Goal: Information Seeking & Learning: Check status

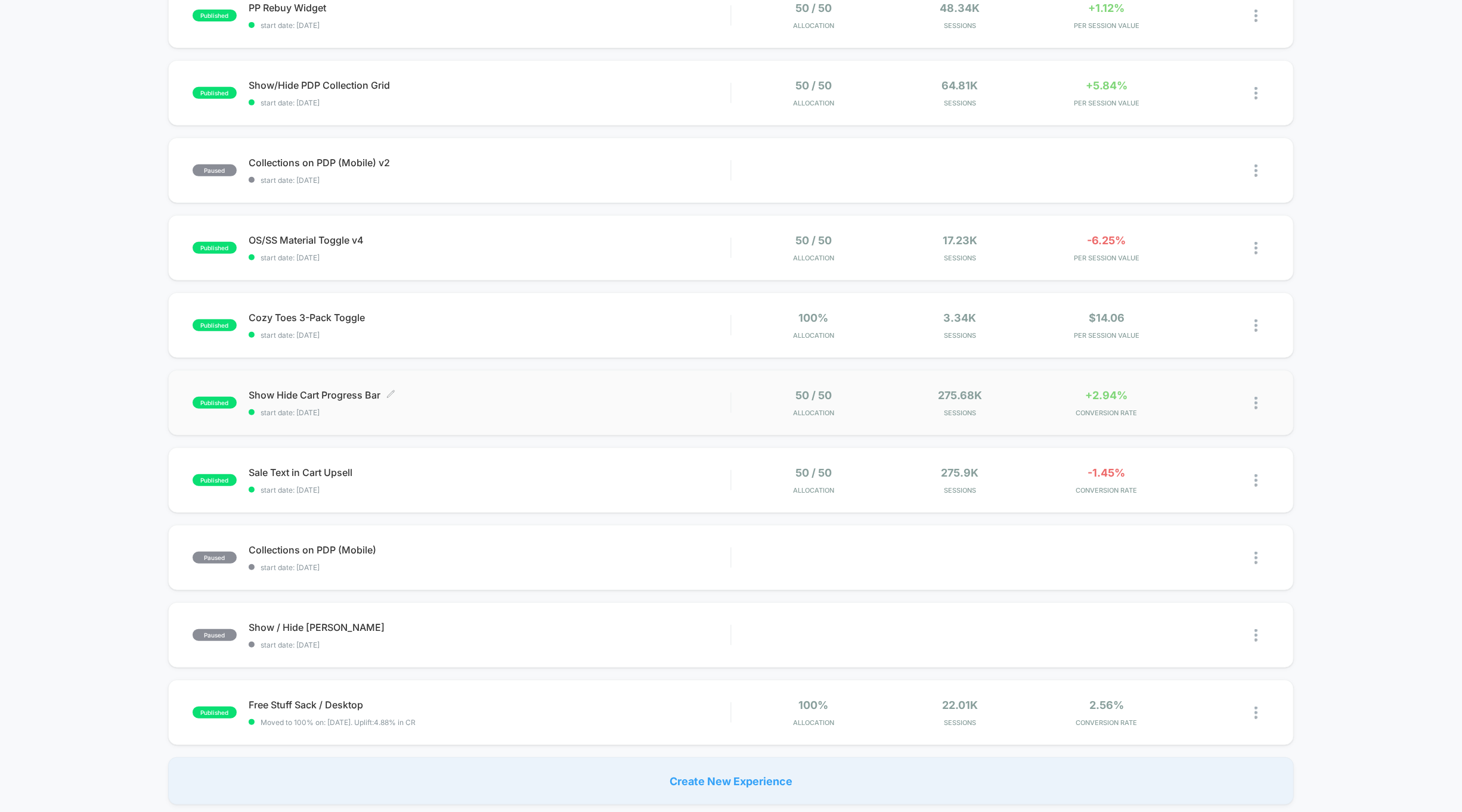
scroll to position [304, 0]
click at [589, 401] on div "Show Hide Cart Progress Bar Click to edit experience details Click to edit expe…" at bounding box center [490, 401] width 482 height 28
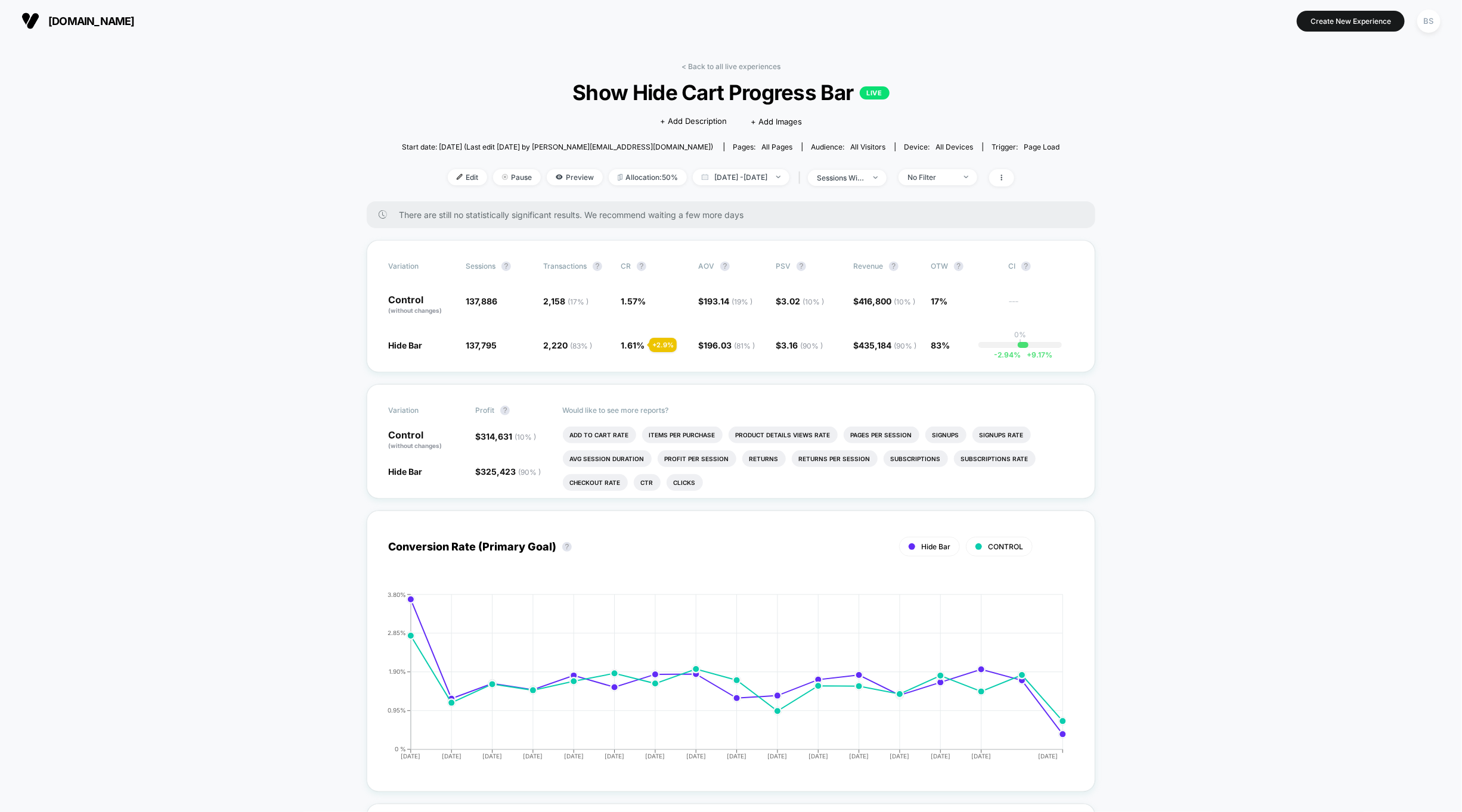
click at [984, 165] on div "< Back to all live experiences Show Hide Cart Progress Bar LIVE Click to edit e…" at bounding box center [730, 132] width 658 height 139
click at [984, 192] on div "< Back to all live experiences Show Hide Cart Progress Bar LIVE Click to edit e…" at bounding box center [730, 132] width 658 height 139
click at [977, 179] on span "No Filter" at bounding box center [938, 177] width 79 height 16
click at [957, 290] on span "New Visitors" at bounding box center [944, 293] width 49 height 10
click at [950, 356] on button "Save" at bounding box center [955, 349] width 109 height 19
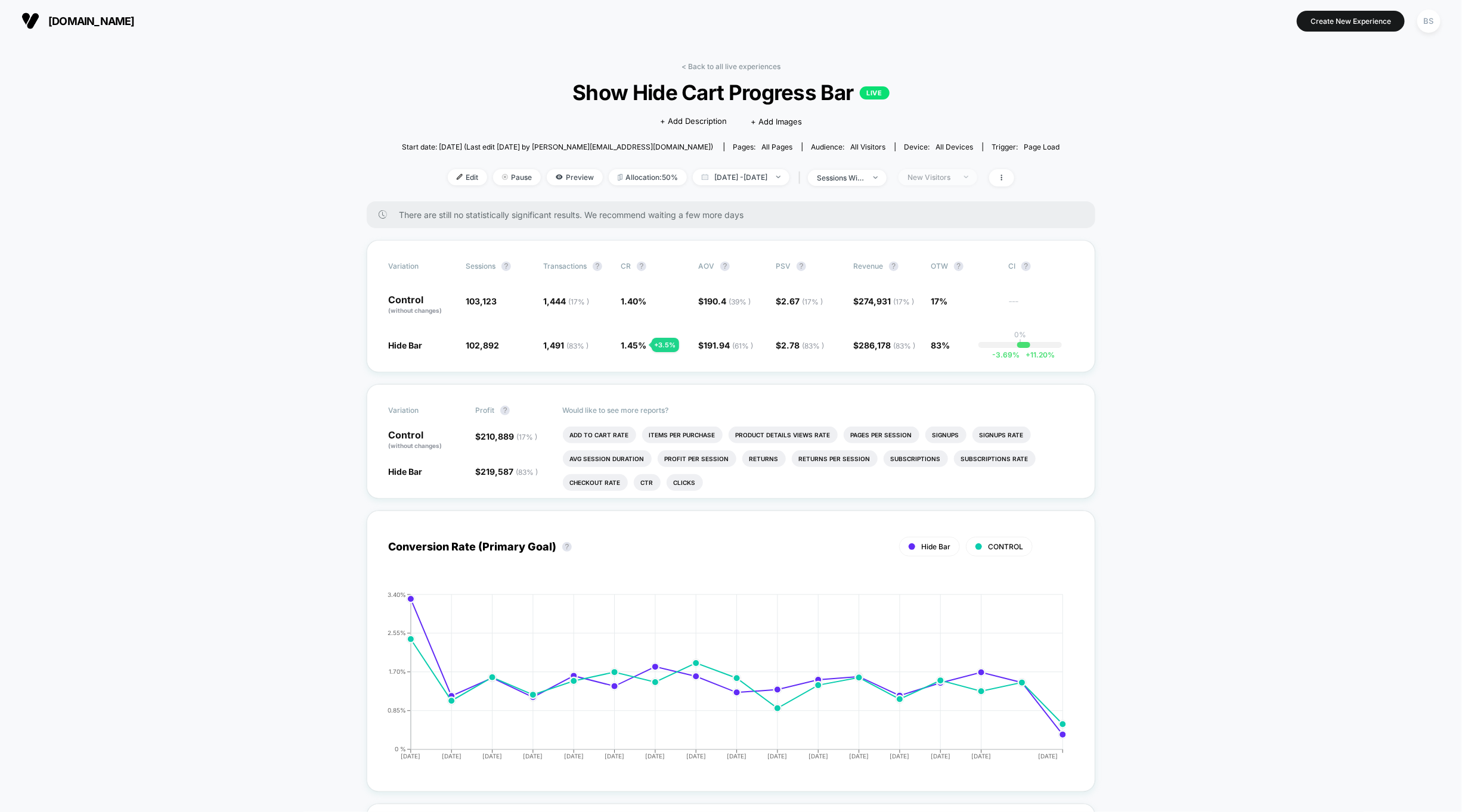
click at [955, 178] on div "New Visitors" at bounding box center [931, 177] width 48 height 9
click at [935, 266] on span "Returning Visitors" at bounding box center [954, 269] width 69 height 10
click at [947, 366] on div "Mobile Visitors ? Desktop Visitors ? Returning Visitors ? New Visitors ? No Fil…" at bounding box center [955, 287] width 146 height 182
click at [949, 351] on button "Save" at bounding box center [955, 349] width 109 height 19
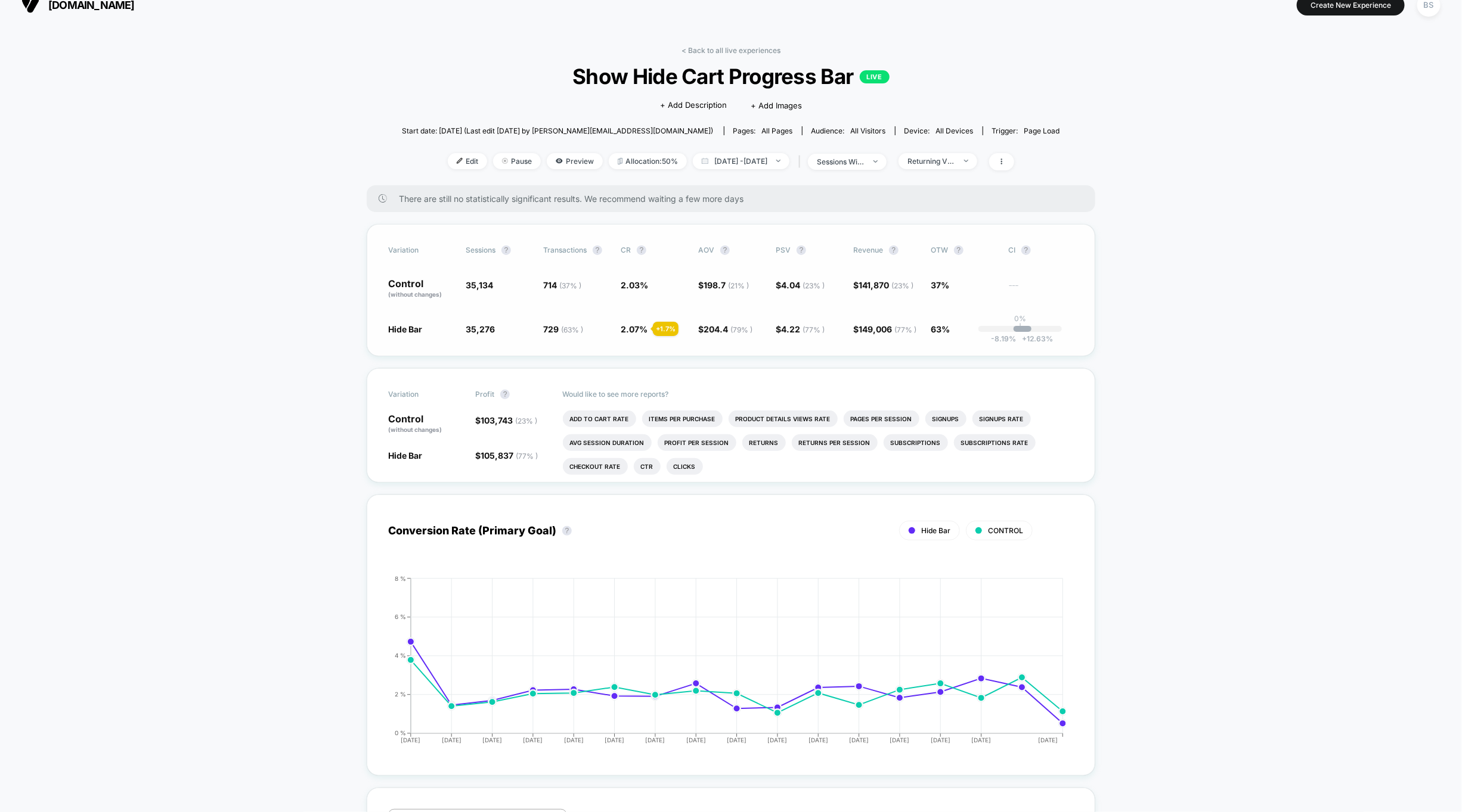
scroll to position [19, 0]
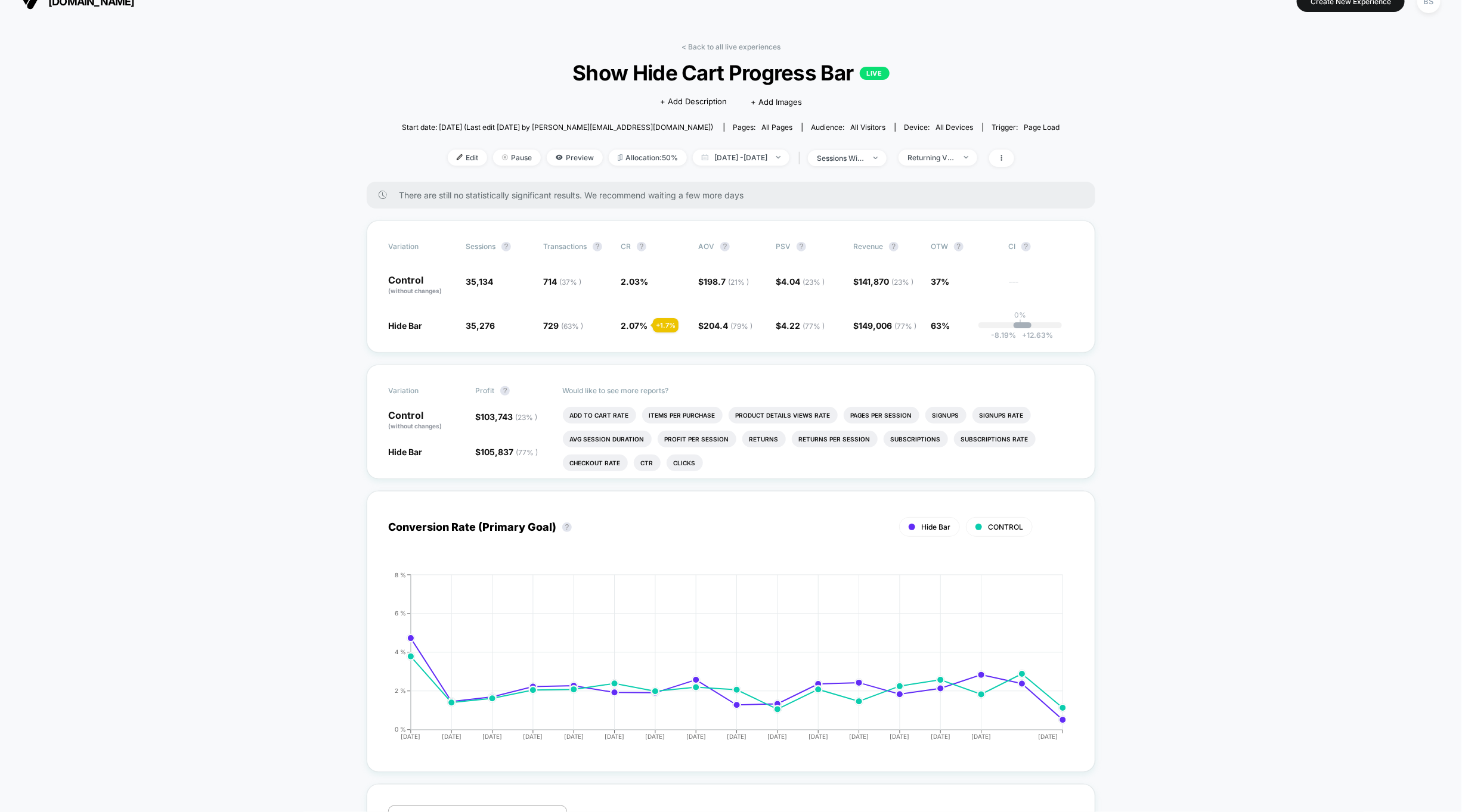
click at [710, 53] on div "< Back to all live experiences Show Hide Cart Progress Bar LIVE Click to edit e…" at bounding box center [730, 112] width 658 height 139
click at [709, 44] on link "< Back to all live experiences" at bounding box center [731, 47] width 99 height 9
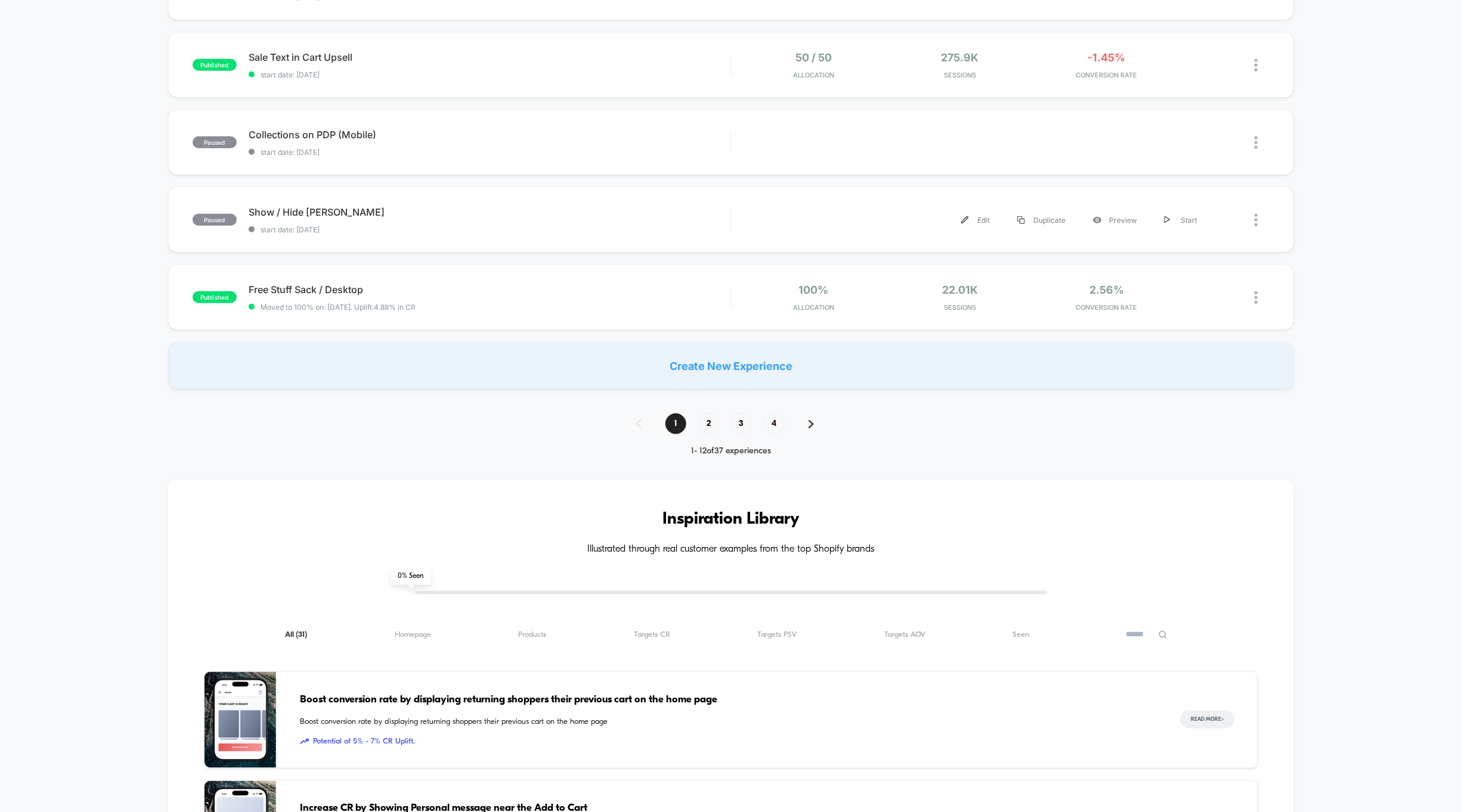
scroll to position [426, 0]
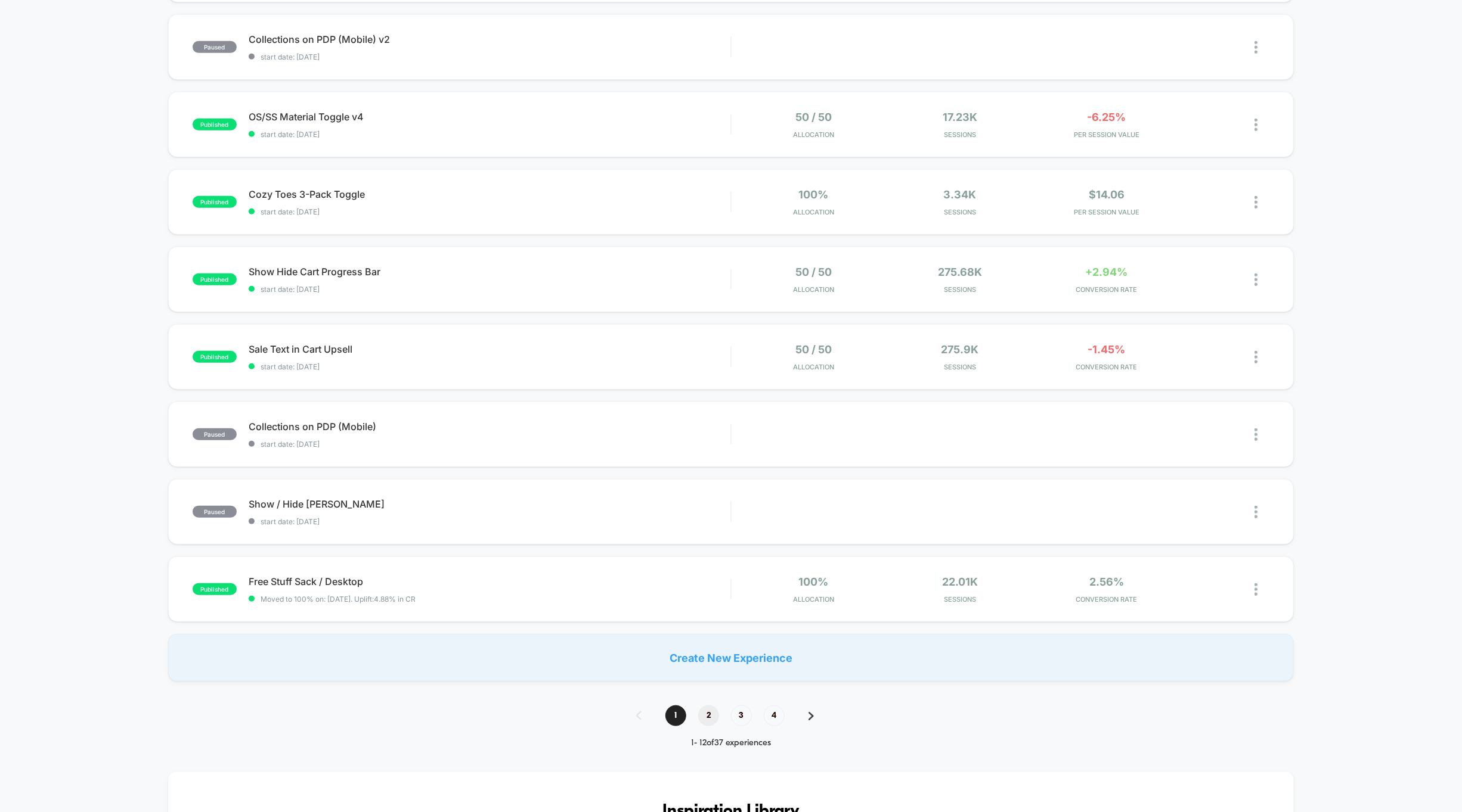
click at [712, 706] on span "2" at bounding box center [708, 716] width 21 height 21
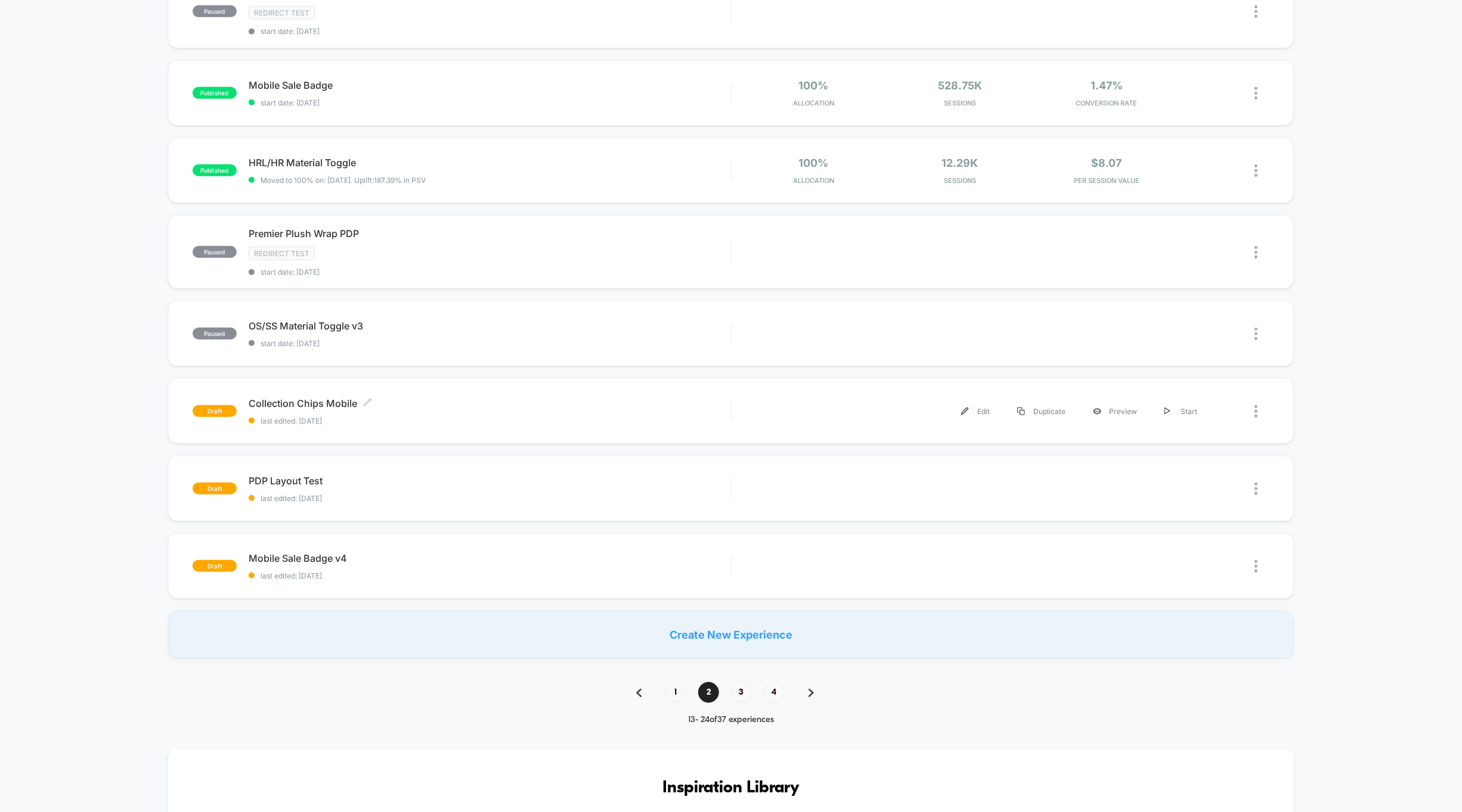
scroll to position [0, 0]
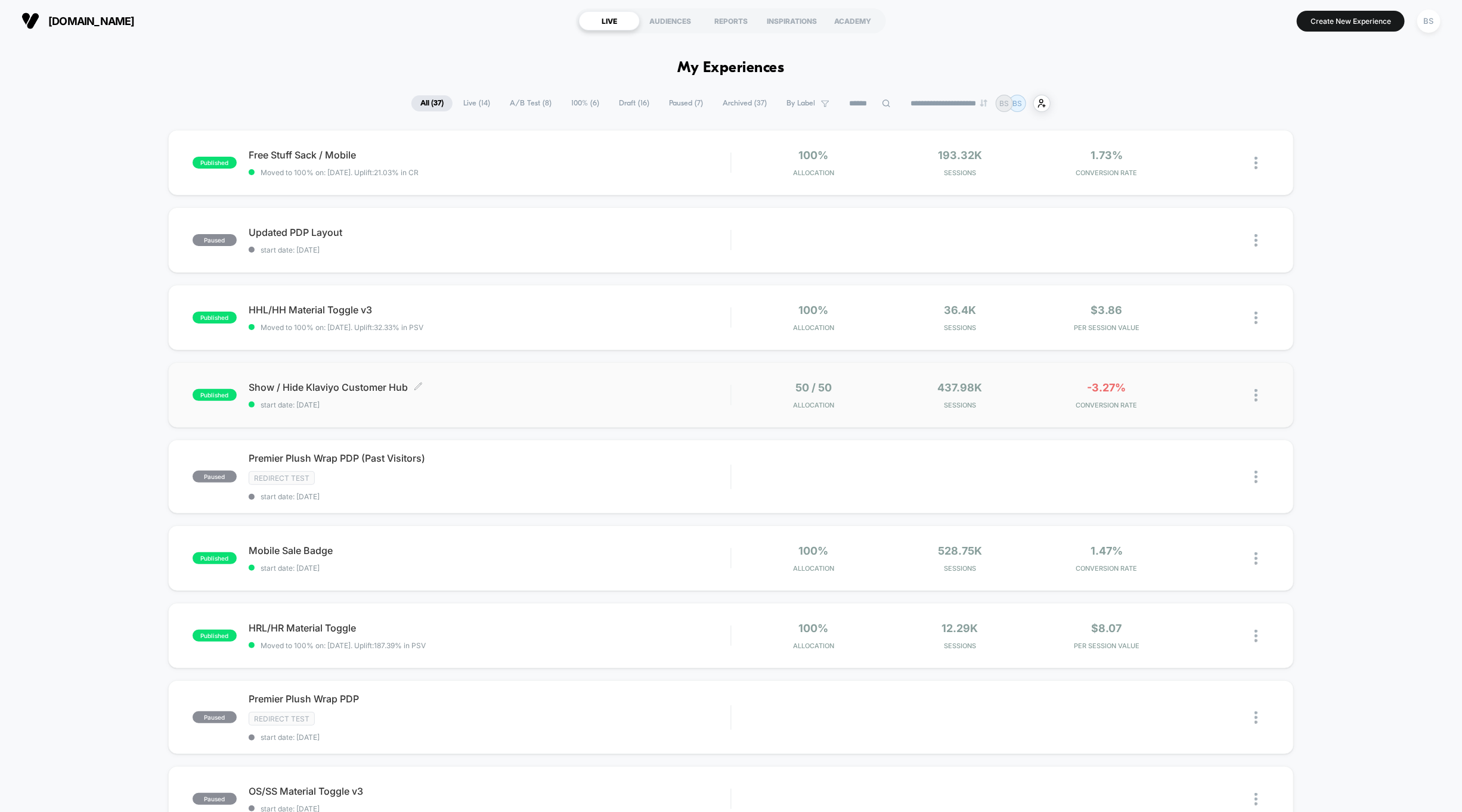
click at [594, 401] on span "start date: [DATE]" at bounding box center [490, 405] width 482 height 9
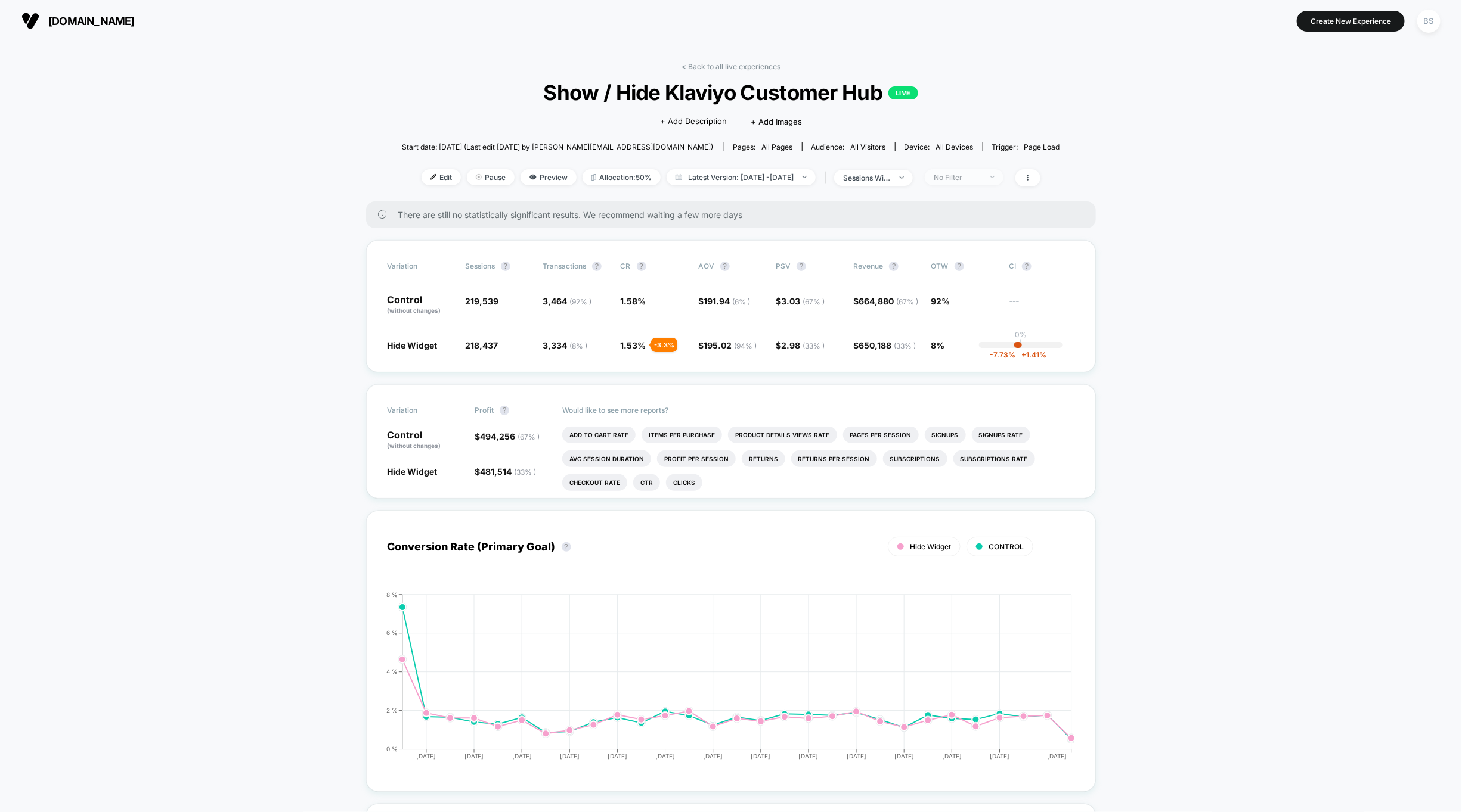
click at [1002, 182] on span "No Filter" at bounding box center [964, 177] width 79 height 16
click at [967, 267] on span "Returning Visitors" at bounding box center [979, 269] width 69 height 10
click at [976, 355] on button "Save" at bounding box center [981, 349] width 109 height 19
click at [976, 350] on span "8%" at bounding box center [964, 345] width 65 height 12
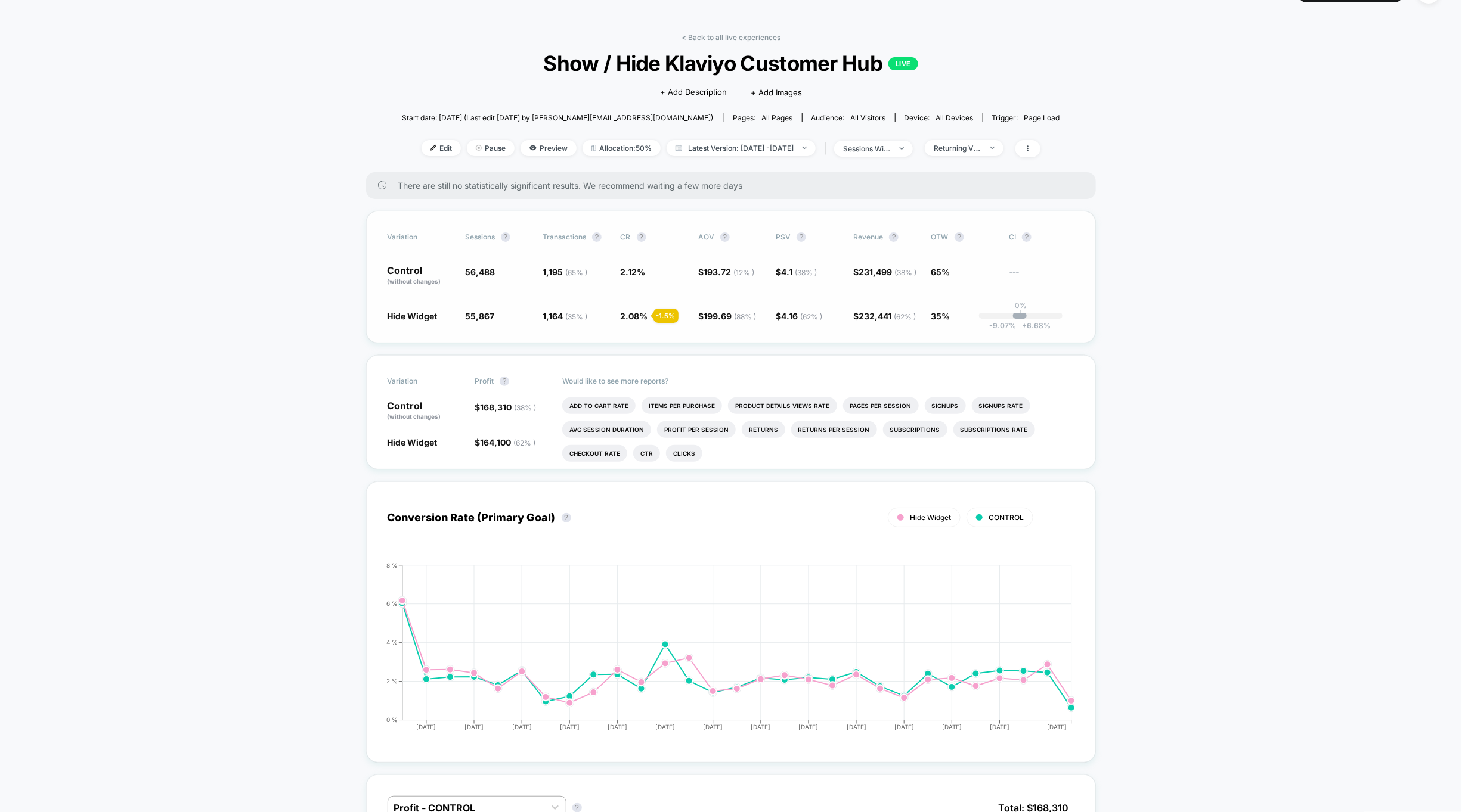
scroll to position [34, 0]
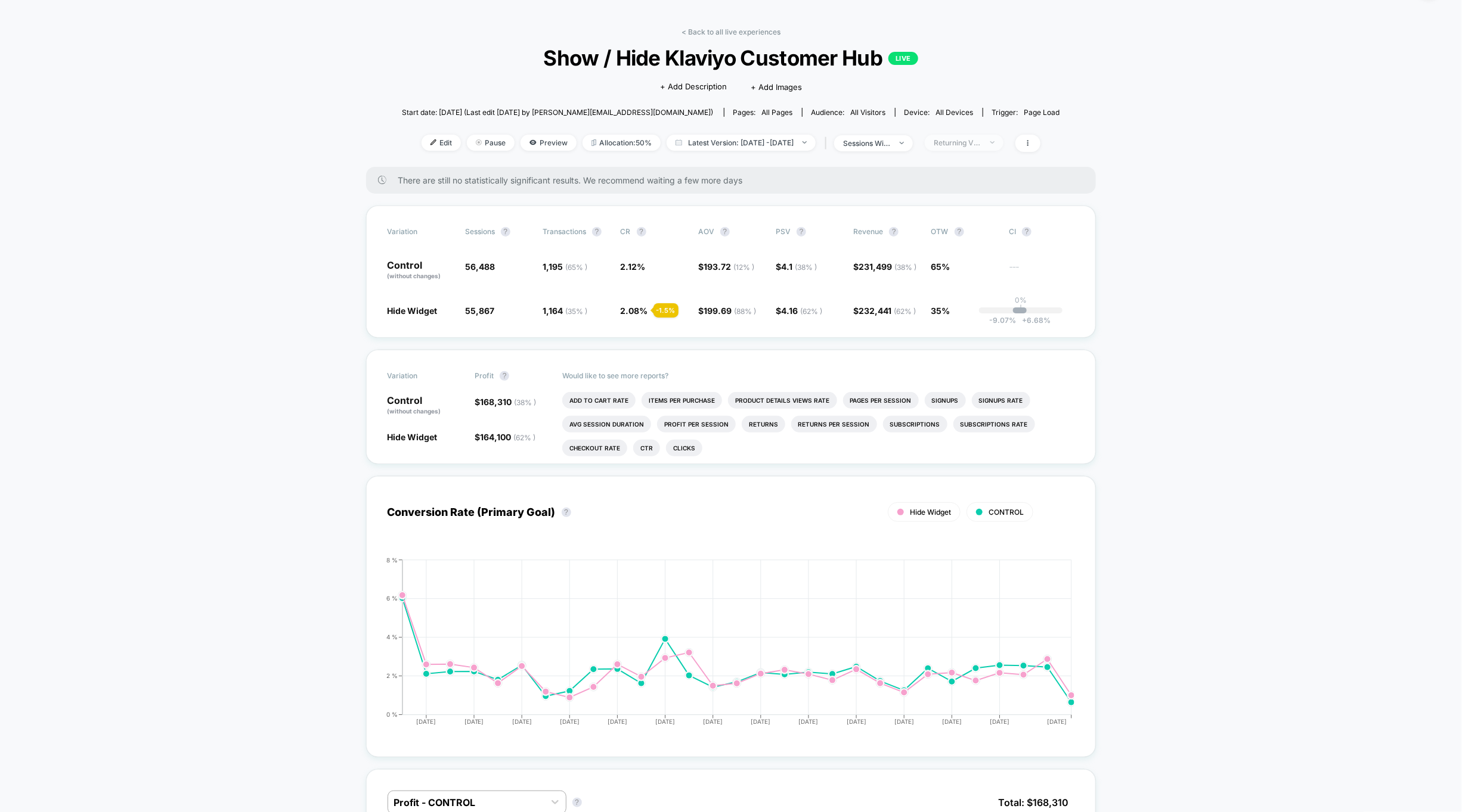
click at [977, 135] on span "Returning Visitors" at bounding box center [964, 142] width 79 height 16
click at [957, 212] on span "Desktop Visitors" at bounding box center [977, 210] width 64 height 10
click at [967, 311] on button "Save" at bounding box center [981, 315] width 109 height 19
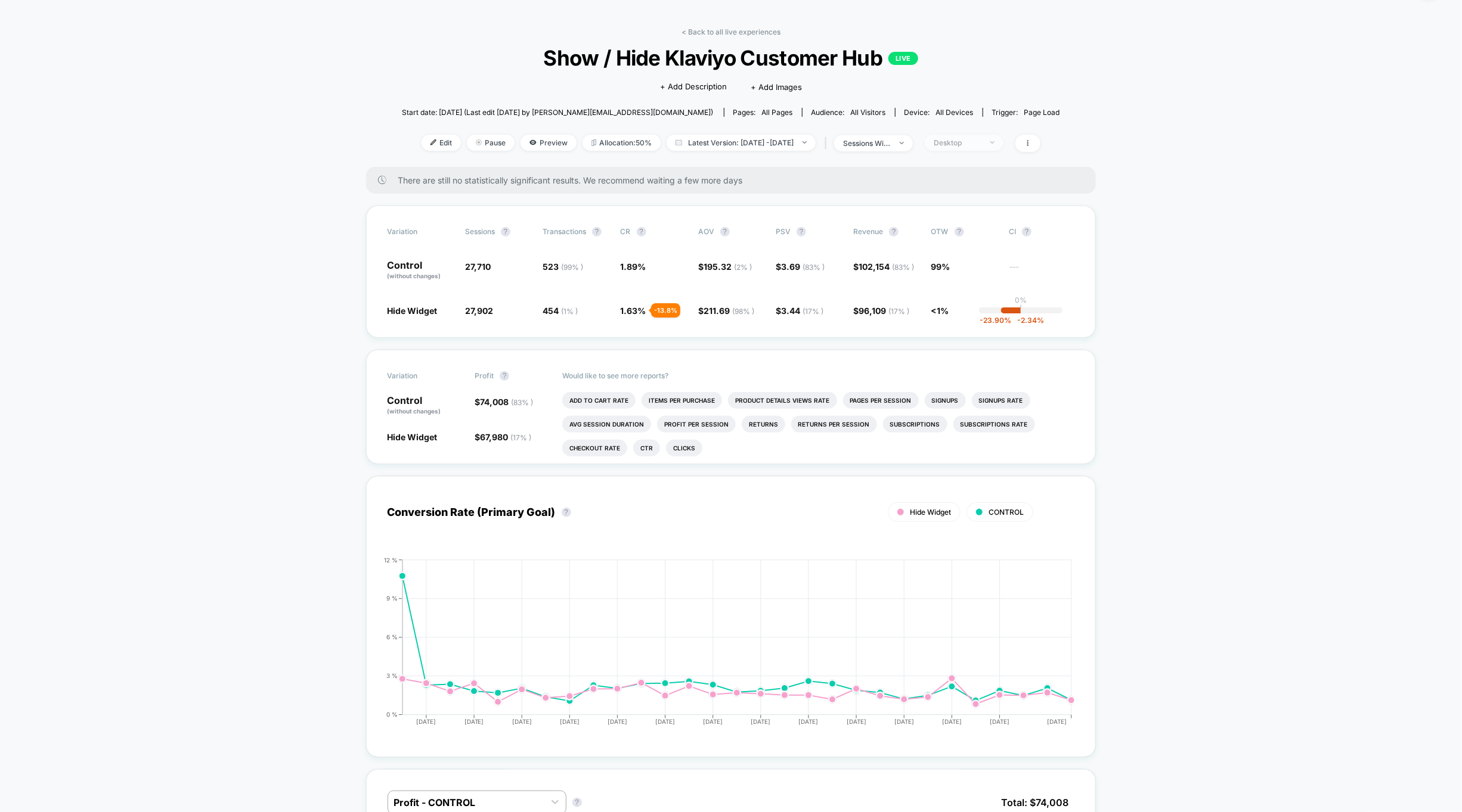
click at [982, 144] on div "Desktop" at bounding box center [957, 142] width 48 height 9
click at [988, 174] on div "Mobile Visitors ? Desktop Visitors ? Returning Visitors ? New Visitors ? No Fil…" at bounding box center [981, 252] width 146 height 182
click at [988, 191] on span "Mobile Visitors" at bounding box center [973, 187] width 57 height 10
click at [972, 331] on div "Mobile Visitors ? Desktop Visitors ? Returning Visitors ? New Visitors ? No Fil…" at bounding box center [981, 252] width 146 height 182
click at [977, 313] on button "Save" at bounding box center [981, 315] width 109 height 19
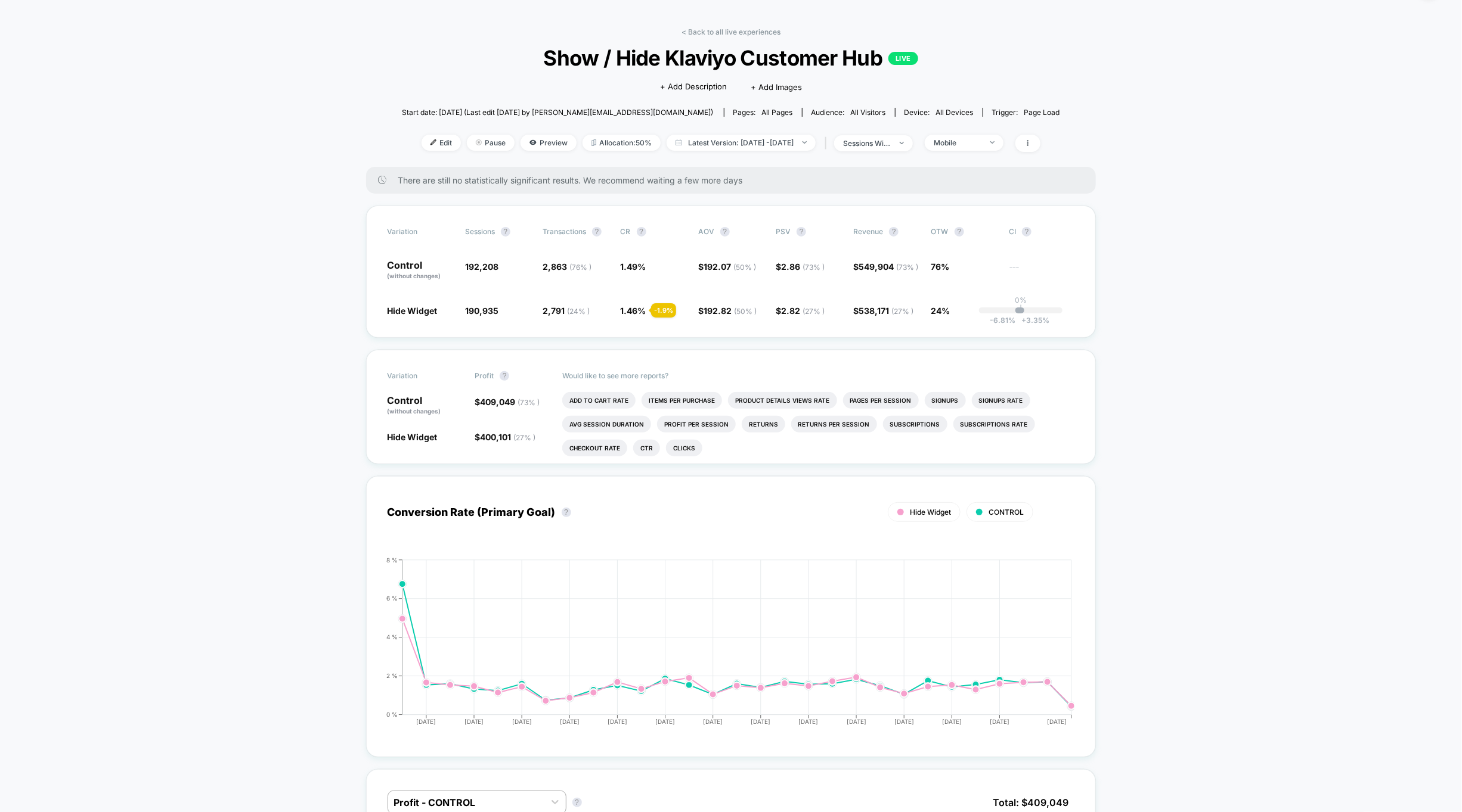
scroll to position [42, 0]
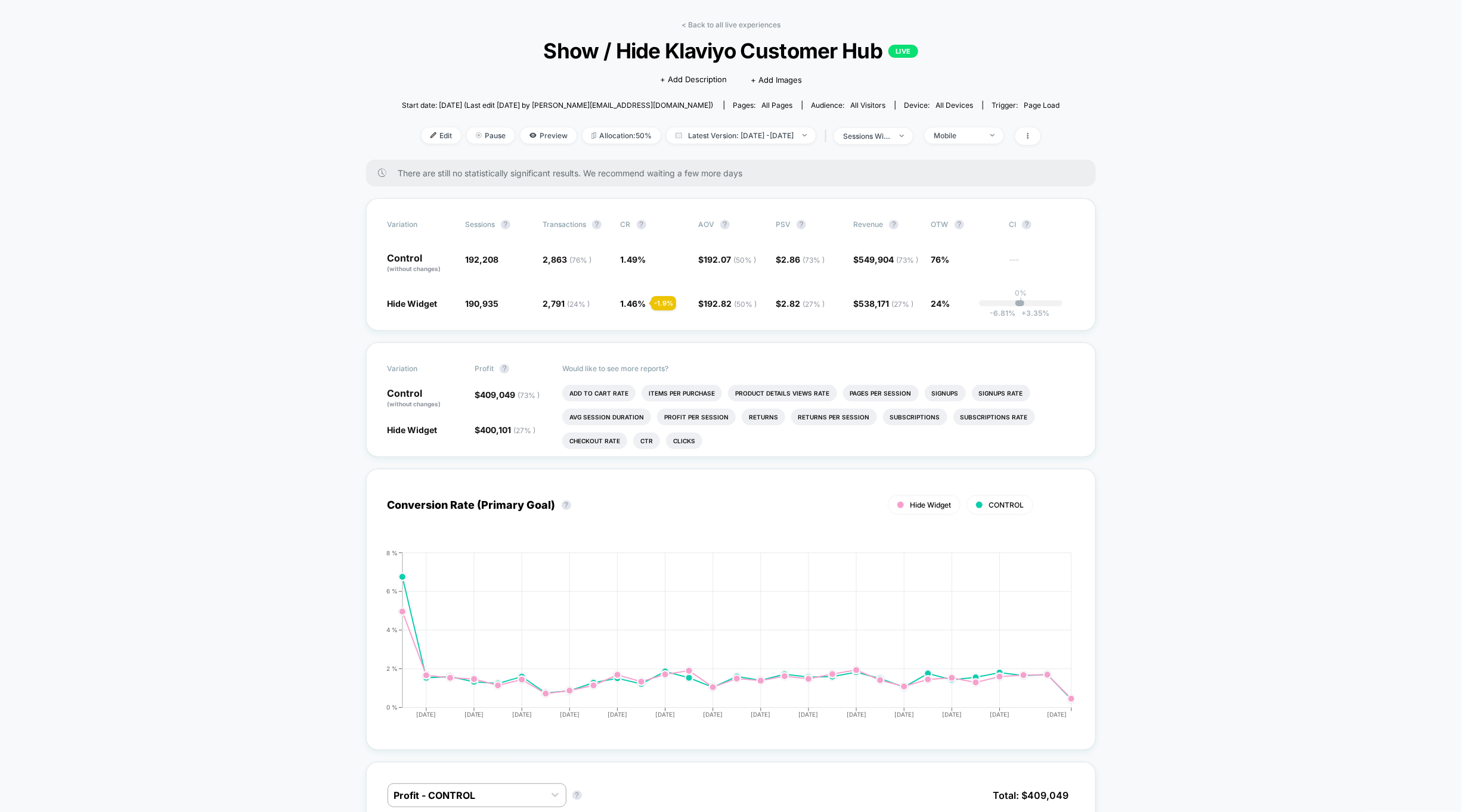
click at [701, 23] on link "< Back to all live experiences" at bounding box center [731, 24] width 99 height 9
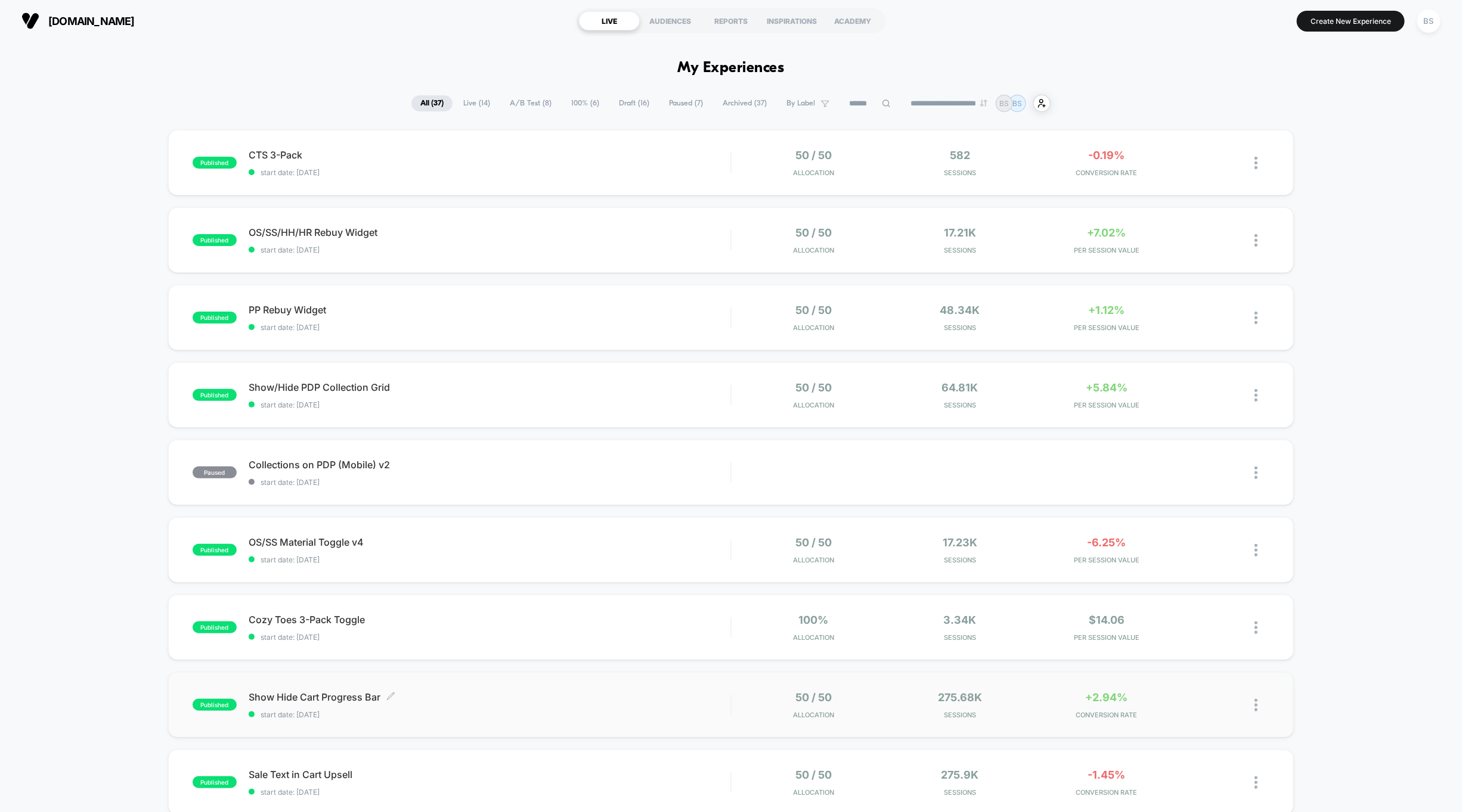
click at [557, 700] on span "Show Hide Cart Progress Bar Click to edit experience details" at bounding box center [490, 697] width 482 height 12
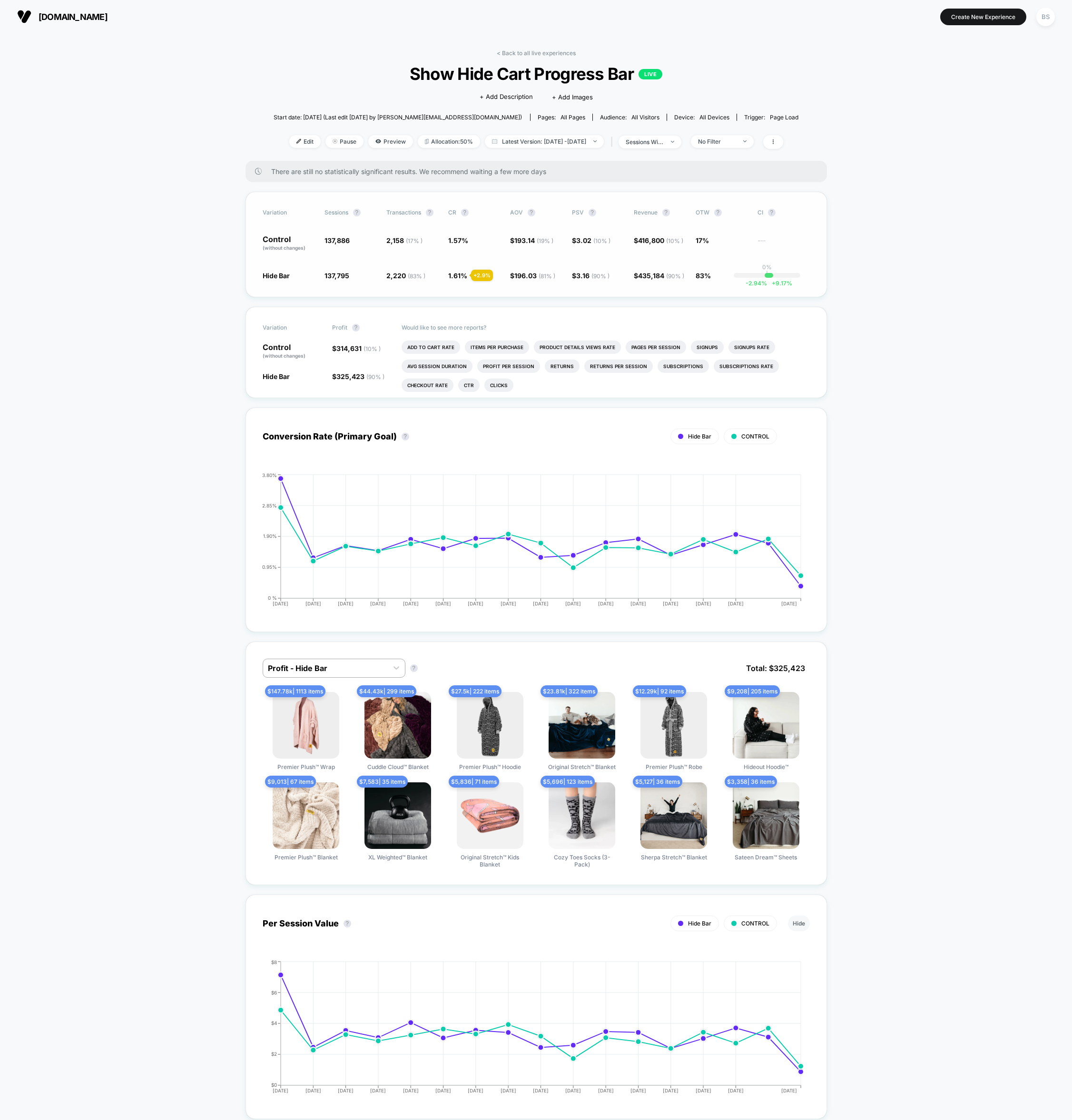
click at [759, 292] on div "Variation Sessions ? Transactions ? CR ? AOV ? PSV ? Revenue ? OTW ? CI ? Contr…" at bounding box center [536, 245] width 581 height 106
click at [761, 207] on div "Variation Sessions ? Transactions ? CR ? AOV ? PSV ? Revenue ? OTW ? CI ? Contr…" at bounding box center [536, 245] width 581 height 106
click at [482, 347] on li "Items Per Purchase" at bounding box center [497, 347] width 64 height 13
click at [482, 346] on li "Add To Cart Rate" at bounding box center [500, 347] width 58 height 13
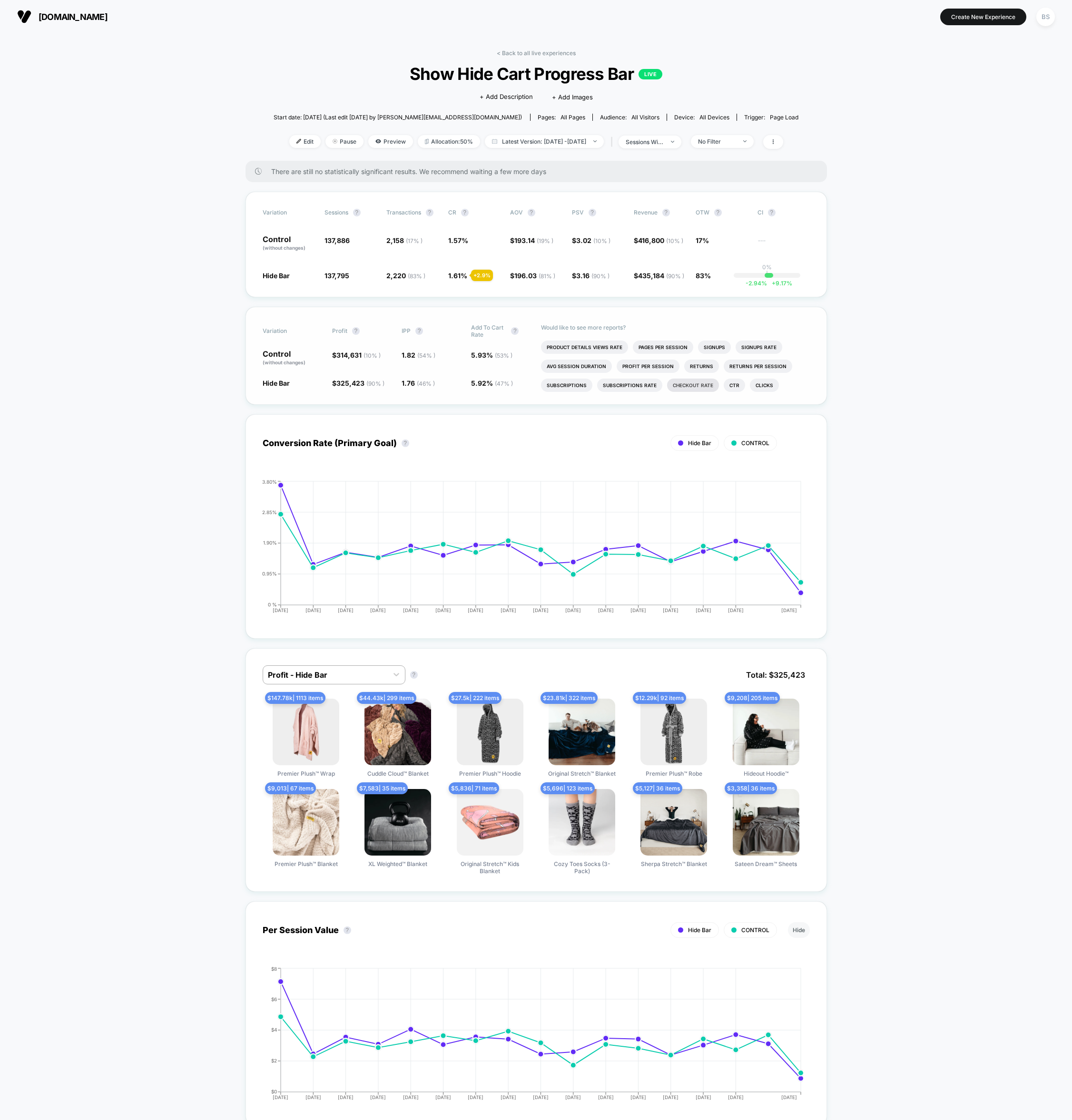
click at [679, 381] on li "Checkout Rate" at bounding box center [693, 385] width 52 height 13
click at [515, 50] on link "< Back to all live experiences" at bounding box center [536, 53] width 79 height 7
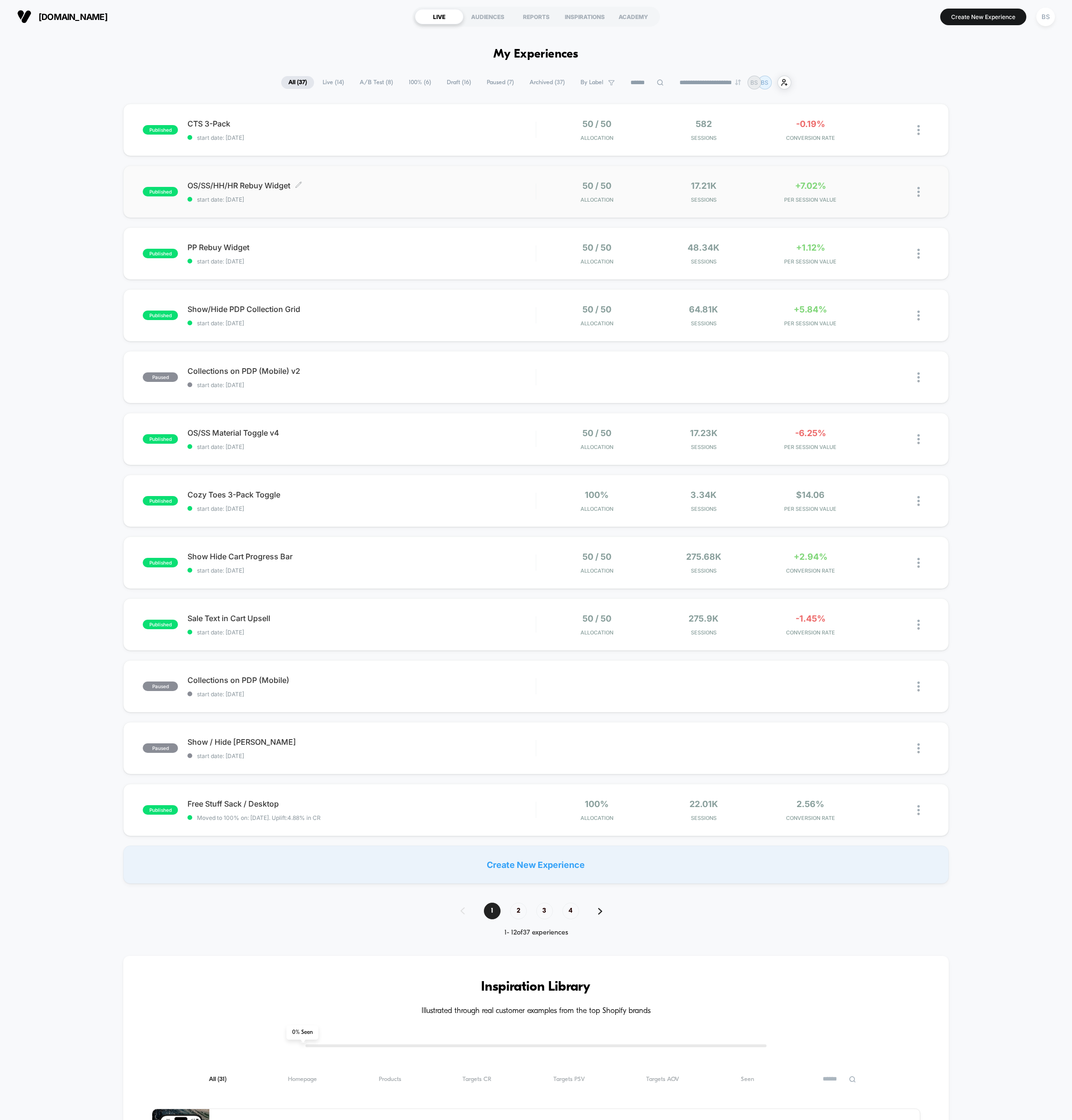
click at [495, 183] on span "OS/SS/HH/HR Rebuy Widget Click to edit experience details" at bounding box center [361, 185] width 348 height 9
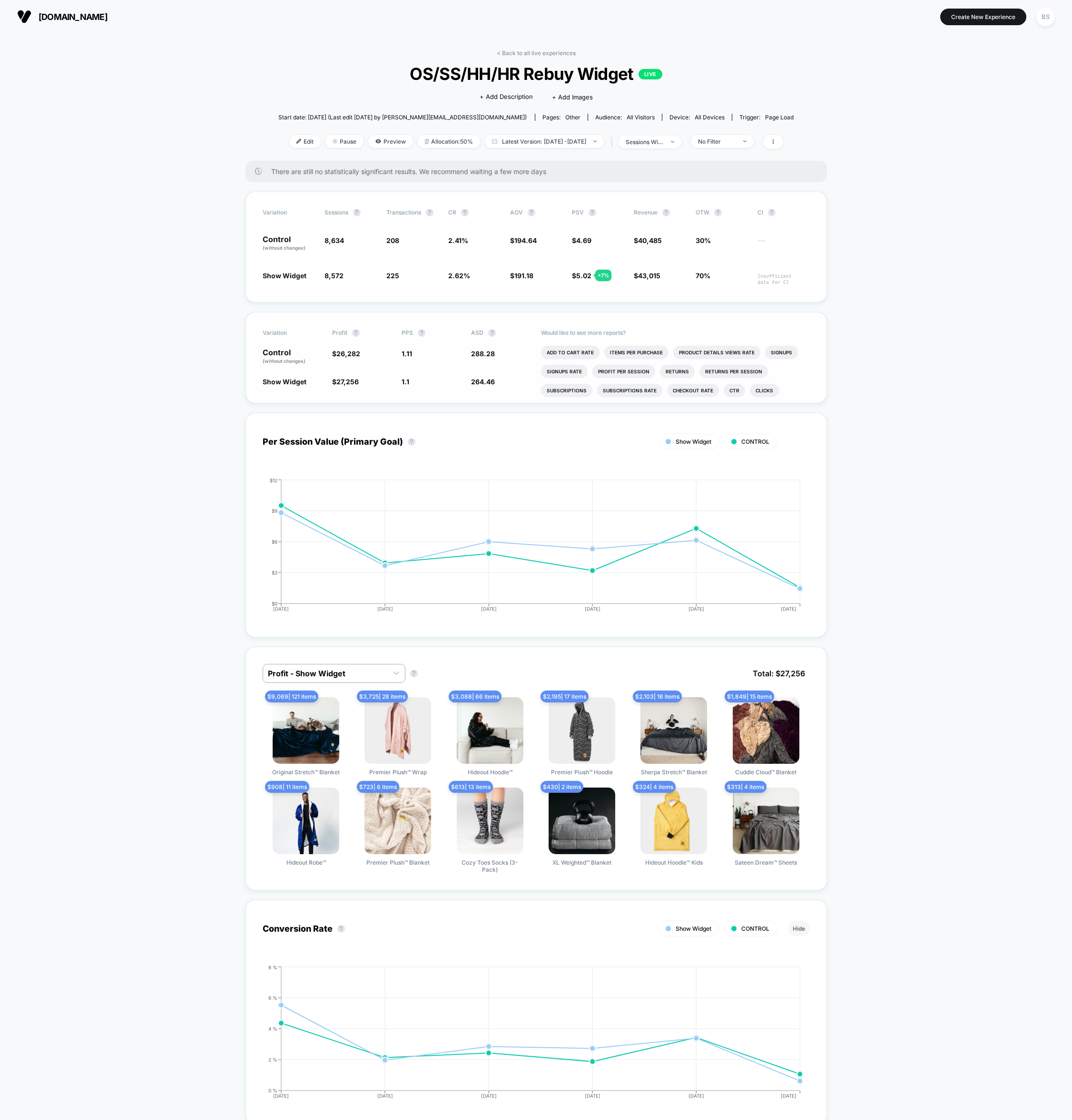
click at [633, 344] on div "Would like to see more reports? Add To Cart Rate Items Per Purchase Product Det…" at bounding box center [675, 357] width 269 height 90
click at [633, 351] on li "Items Per Purchase" at bounding box center [636, 352] width 64 height 13
click at [507, 54] on link "< Back to all live experiences" at bounding box center [536, 53] width 79 height 7
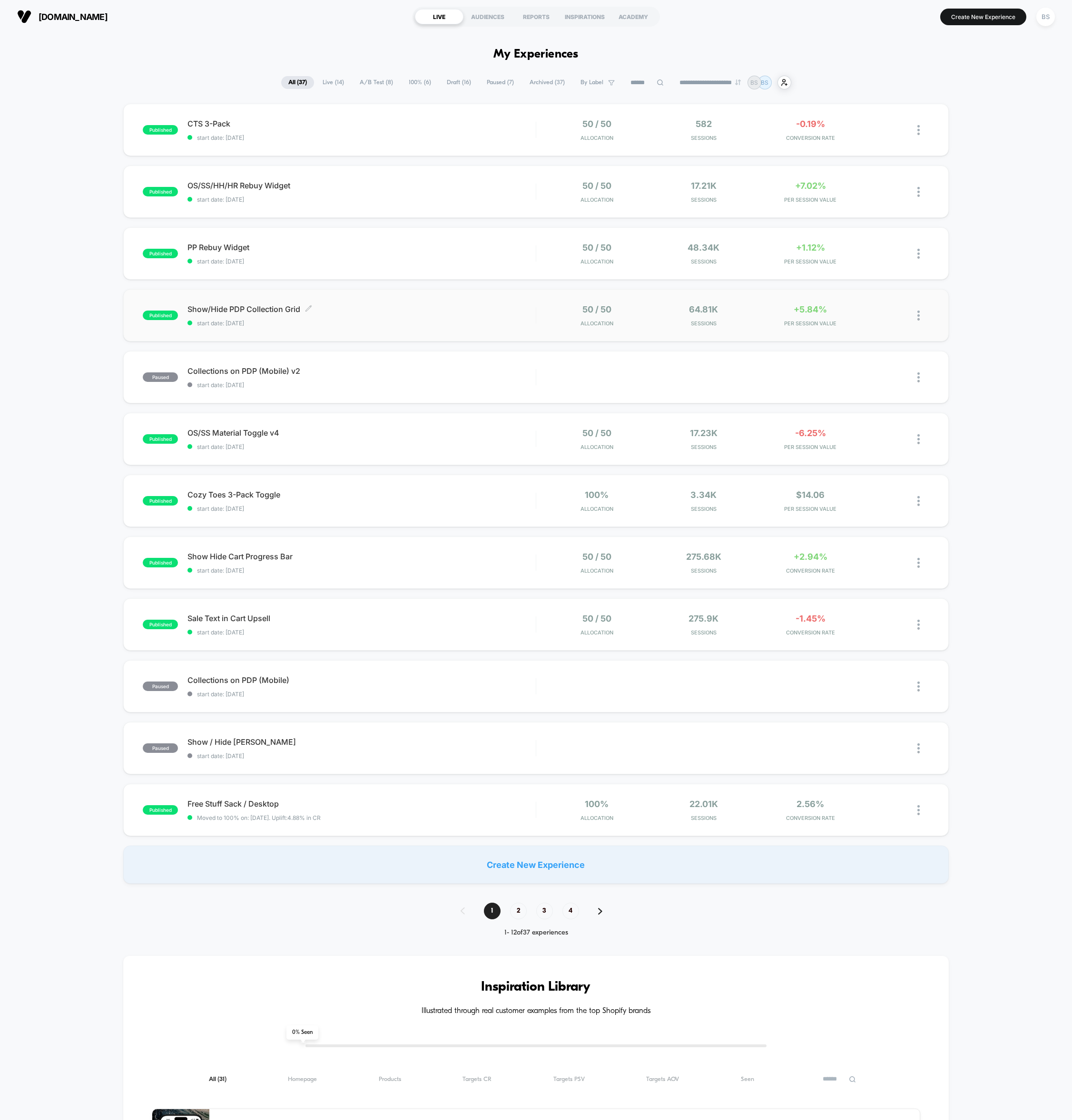
click at [522, 314] on span "Show/Hide PDP Collection Grid Click to edit experience details" at bounding box center [361, 309] width 348 height 9
click at [530, 310] on span "Show/Hide PDP Collection Grid Click to edit experience details" at bounding box center [361, 309] width 348 height 9
click at [223, 310] on span "Show/Hide PDP Collection Grid Click to edit experience details" at bounding box center [361, 309] width 348 height 9
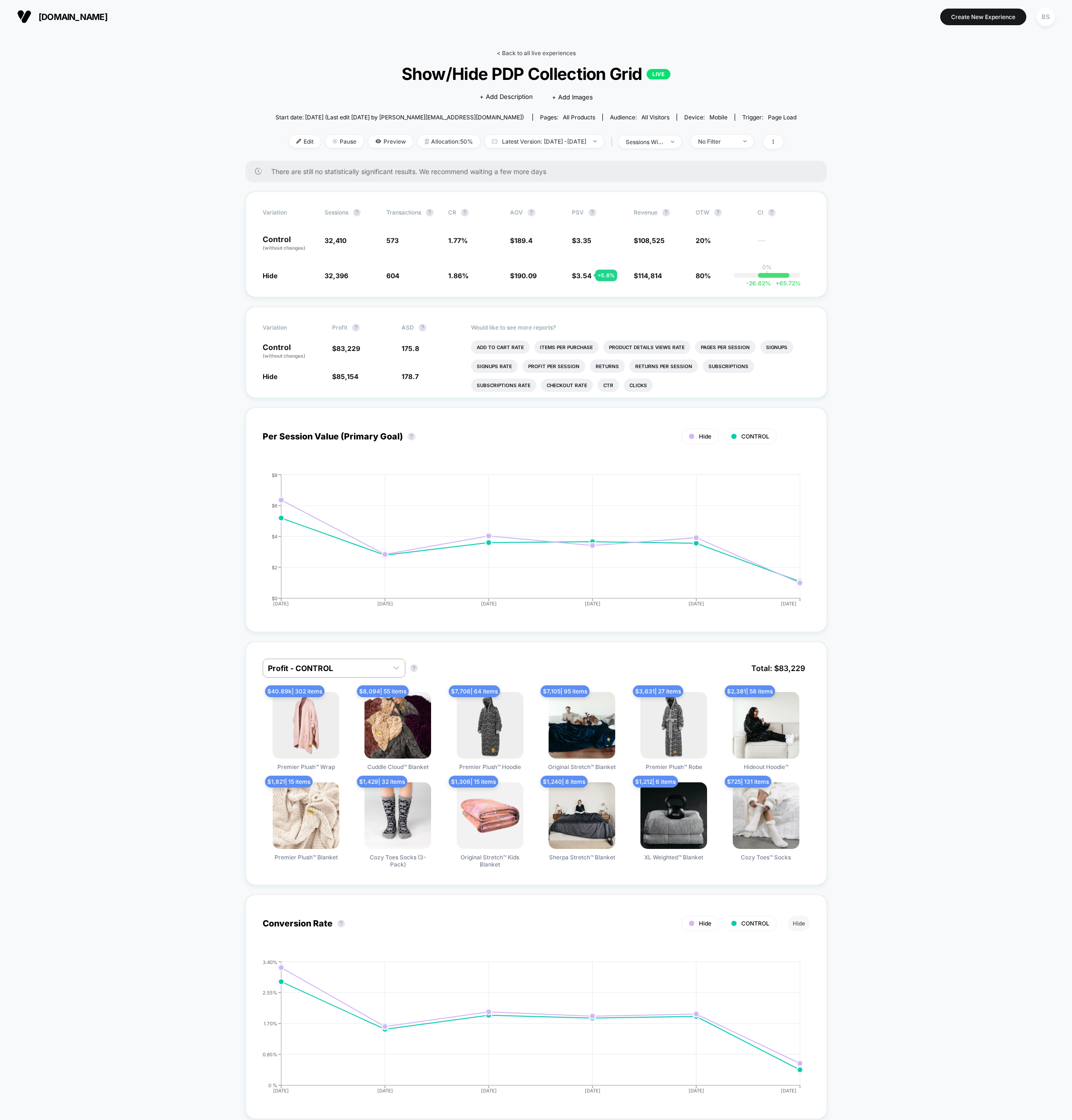
click at [514, 56] on link "< Back to all live experiences" at bounding box center [536, 53] width 79 height 7
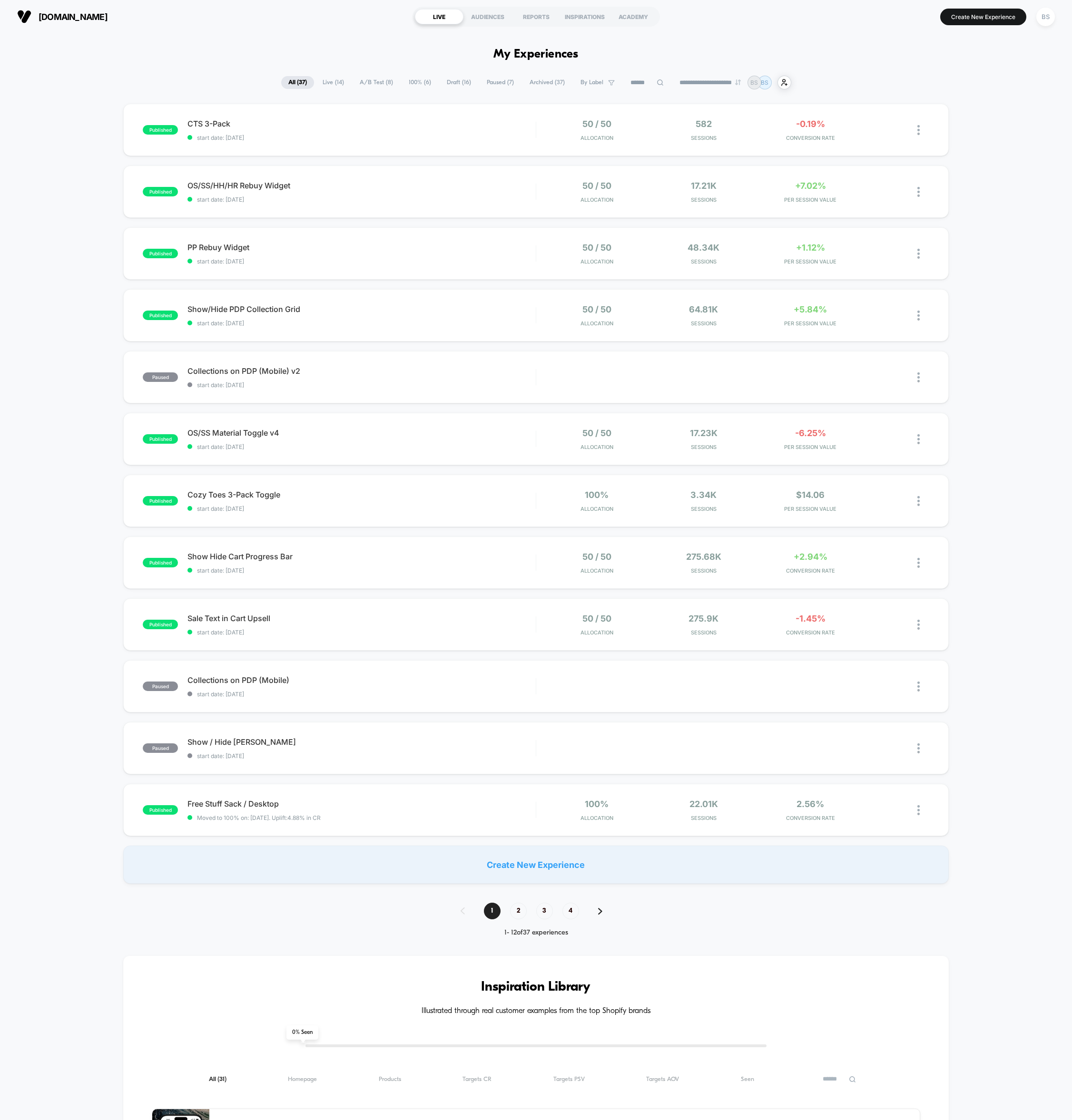
click at [370, 84] on span "A/B Test ( 8 )" at bounding box center [376, 82] width 47 height 13
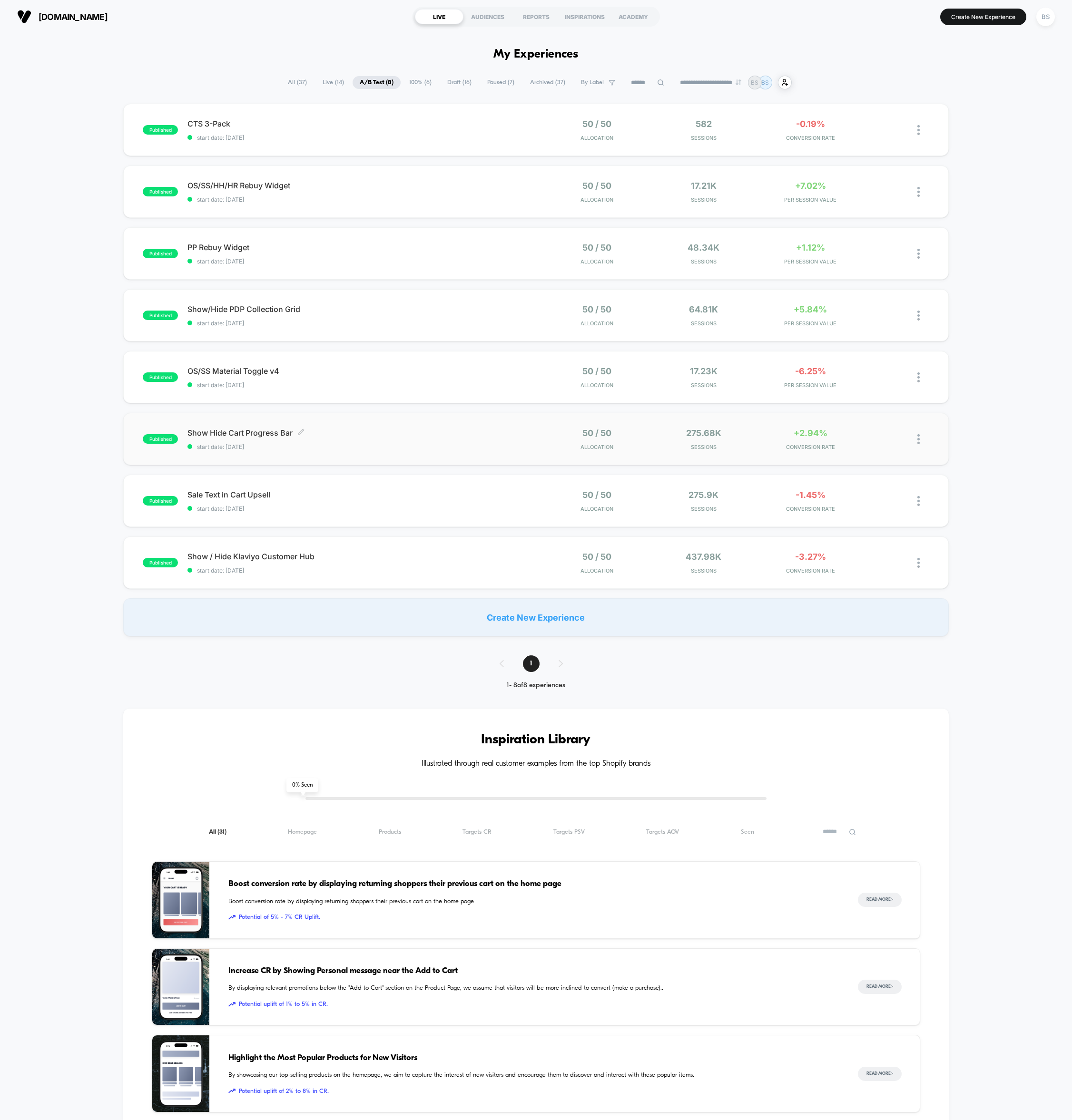
click at [455, 443] on span "start date: [DATE]" at bounding box center [361, 447] width 348 height 7
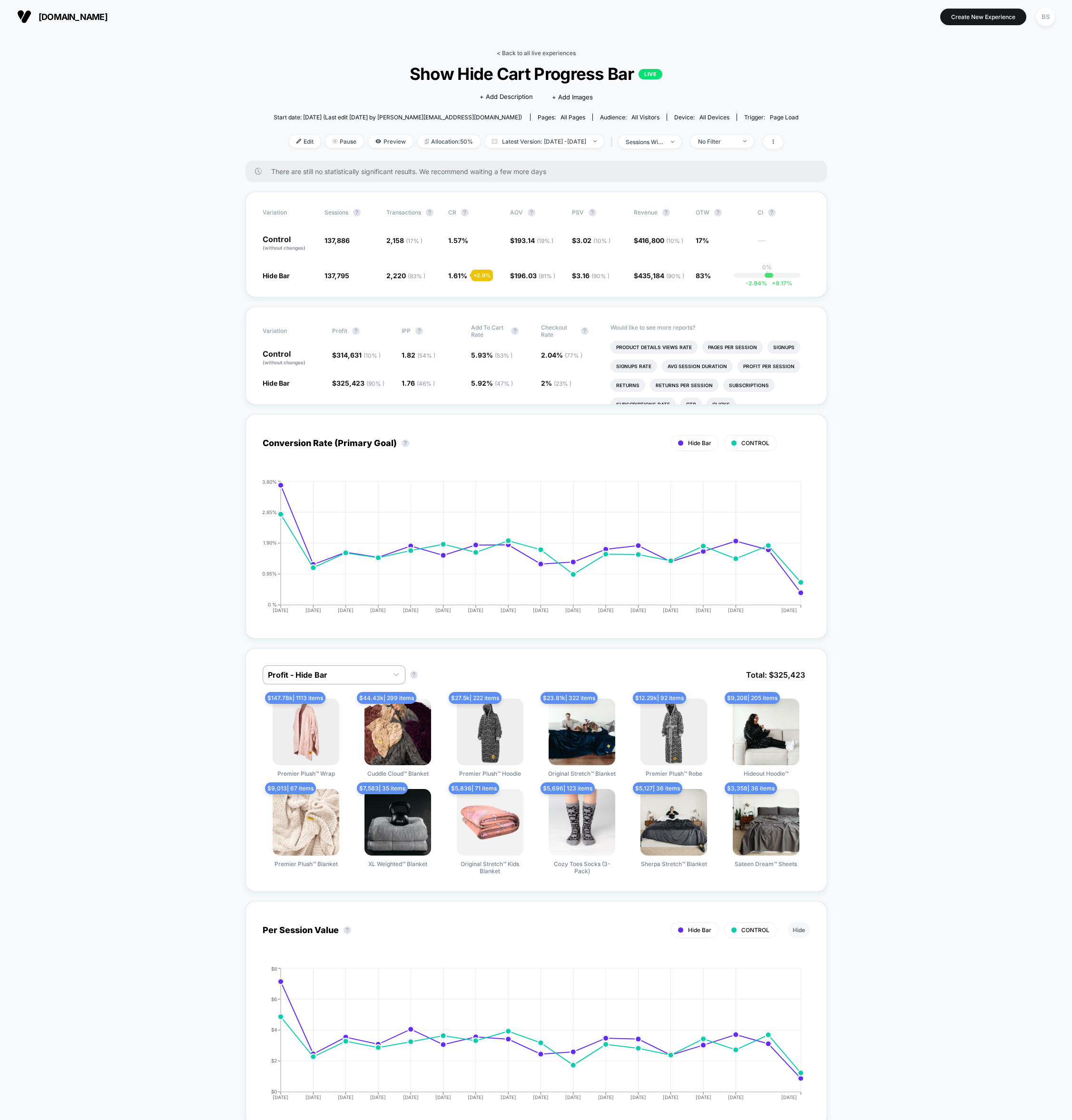
click at [520, 51] on link "< Back to all live experiences" at bounding box center [536, 53] width 79 height 7
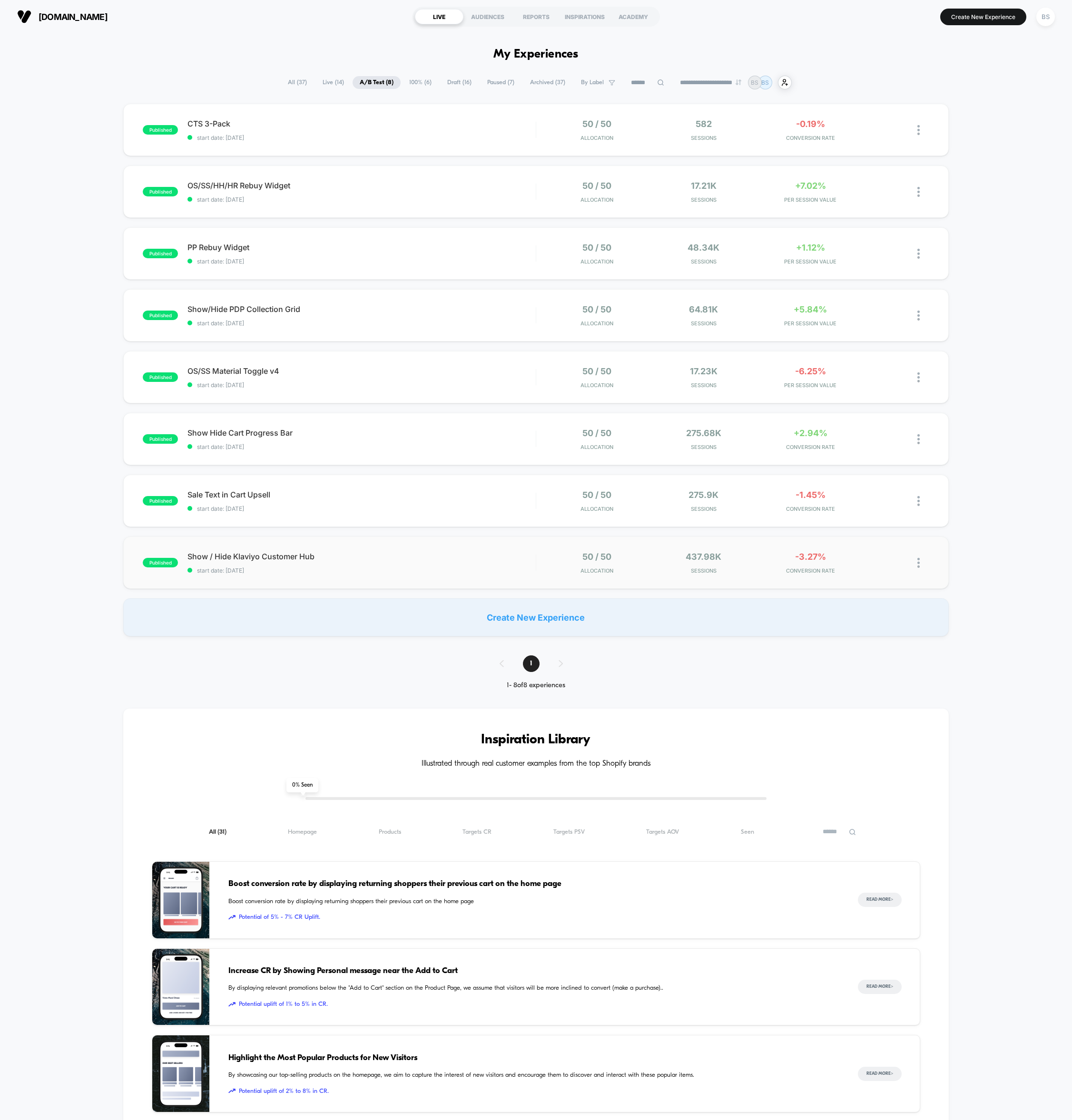
click at [486, 576] on div "published Show / Hide Klaviyo Customer Hub start date: [DATE] 50 / 50 Allocatio…" at bounding box center [536, 562] width 825 height 52
